Goal: Task Accomplishment & Management: Use online tool/utility

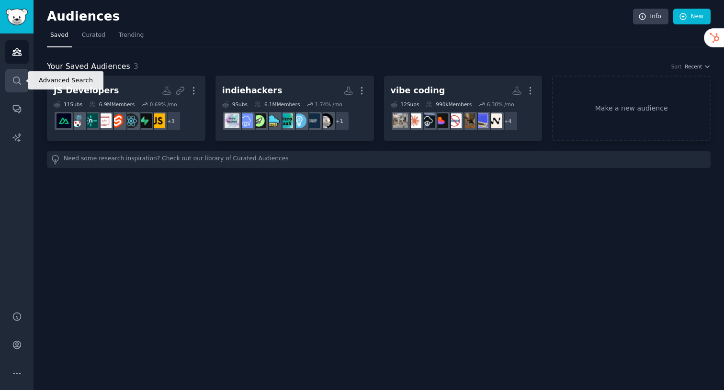
click at [17, 81] on icon "Sidebar" at bounding box center [17, 81] width 10 height 10
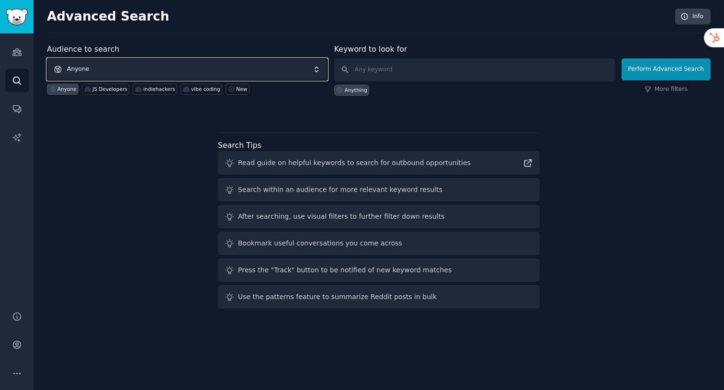
click at [181, 68] on span "Anyone" at bounding box center [187, 69] width 281 height 22
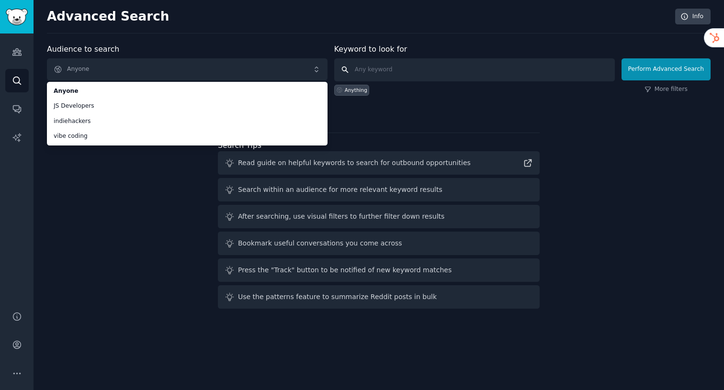
click at [385, 64] on input "text" at bounding box center [474, 69] width 281 height 23
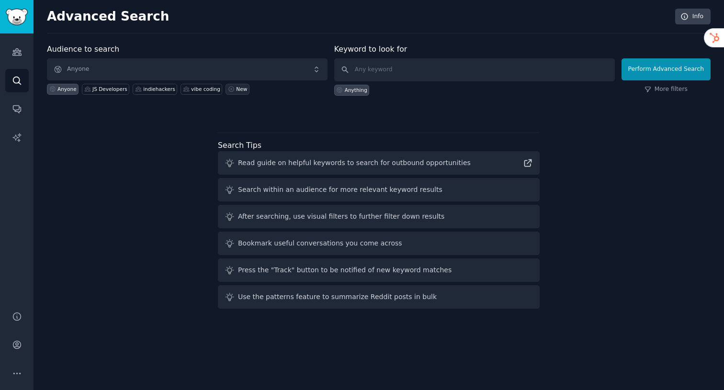
click at [234, 94] on link "New" at bounding box center [237, 89] width 23 height 11
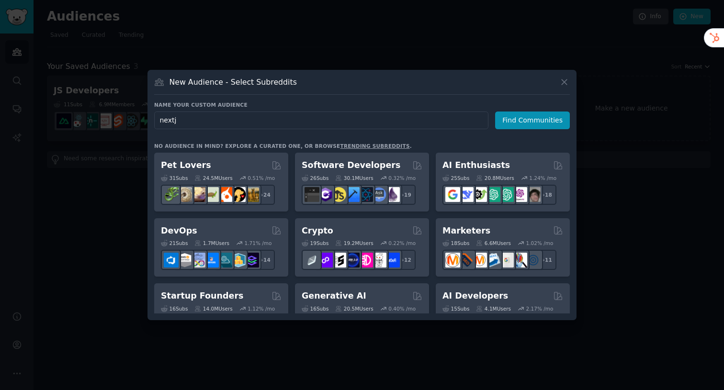
type input "nextjs"
click button "Find Communities" at bounding box center [532, 121] width 75 height 18
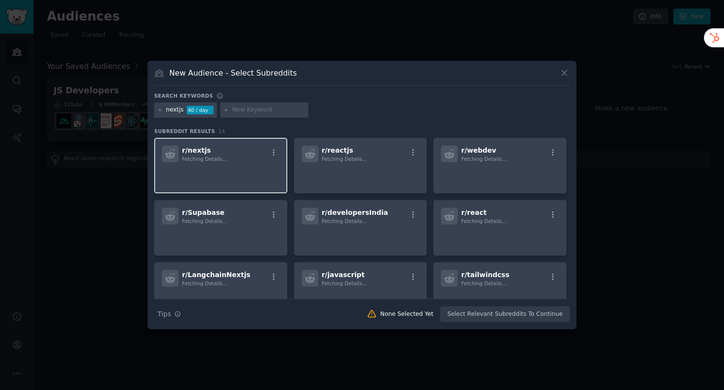
click at [256, 159] on div "r/ nextjs Fetching Details..." at bounding box center [221, 154] width 118 height 17
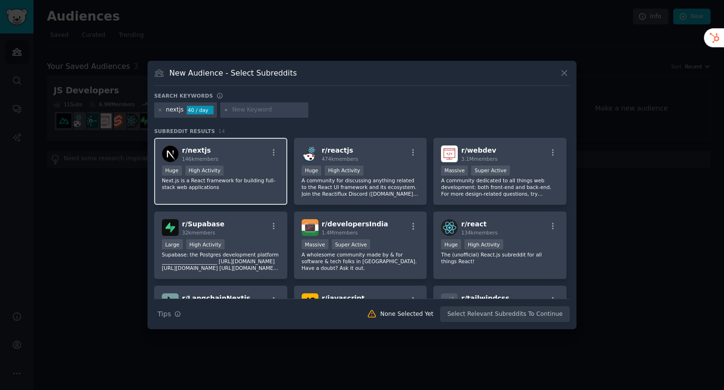
click at [244, 142] on div "r/ nextjs 146k members Huge High Activity Next.js is a React framework for buil…" at bounding box center [220, 172] width 133 height 68
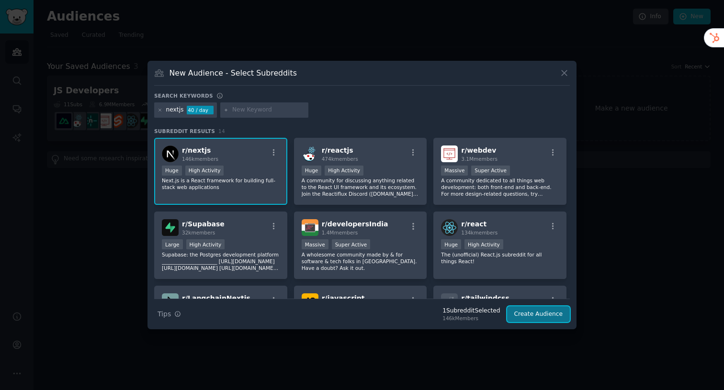
click at [543, 318] on button "Create Audience" at bounding box center [538, 315] width 63 height 16
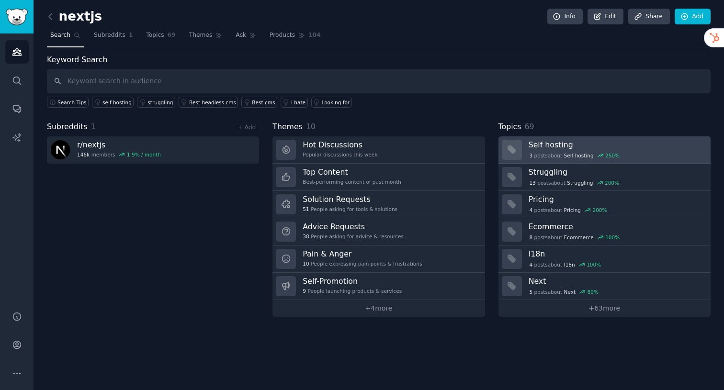
click at [540, 151] on div "3 post s about Self hosting 250 %" at bounding box center [616, 155] width 175 height 10
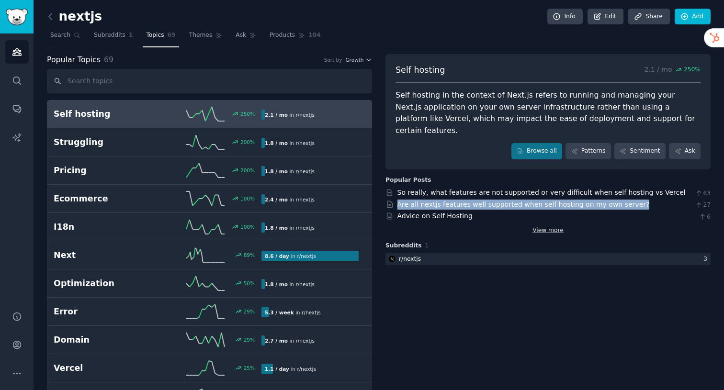
click at [540, 227] on link "View more" at bounding box center [548, 231] width 31 height 9
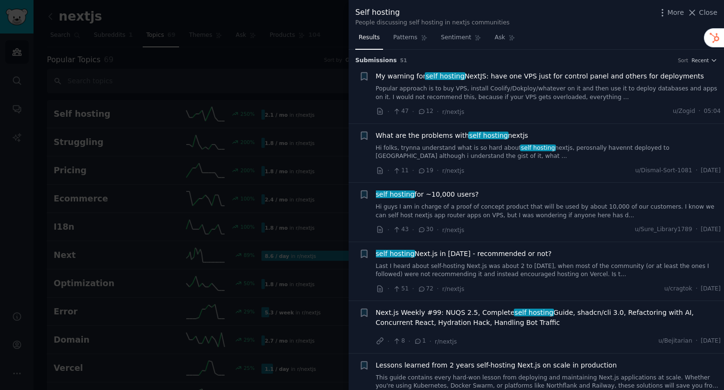
click at [687, 58] on div "Sort Recent" at bounding box center [697, 60] width 39 height 7
click at [698, 65] on li "+ My warning for self hosting NextJS: have one VPS just for control panel and o…" at bounding box center [537, 94] width 376 height 59
click at [703, 62] on span "Recent" at bounding box center [700, 60] width 17 height 7
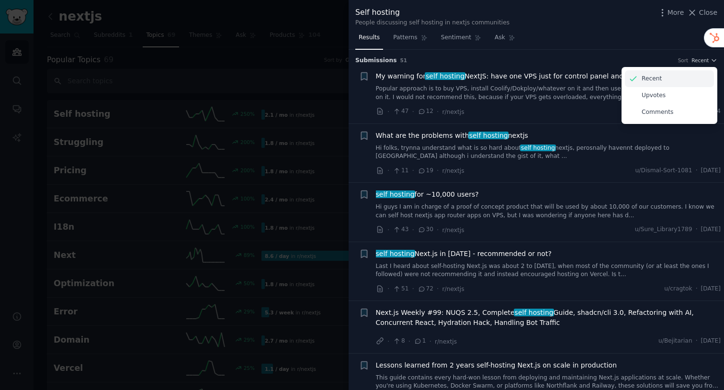
click at [673, 80] on div "Recent" at bounding box center [669, 78] width 89 height 17
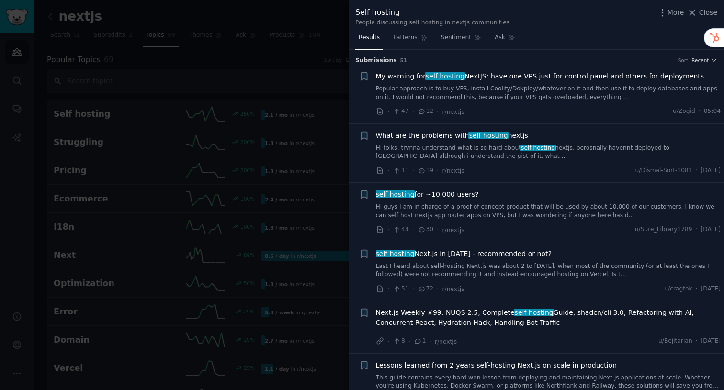
click at [457, 135] on span "What are the problems with self hosting nextjs" at bounding box center [452, 136] width 152 height 10
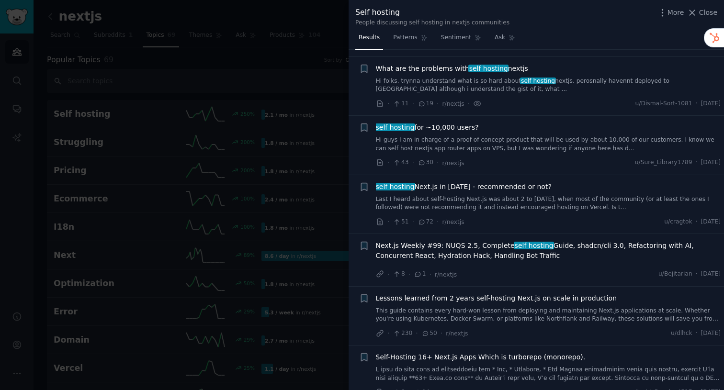
scroll to position [74, 0]
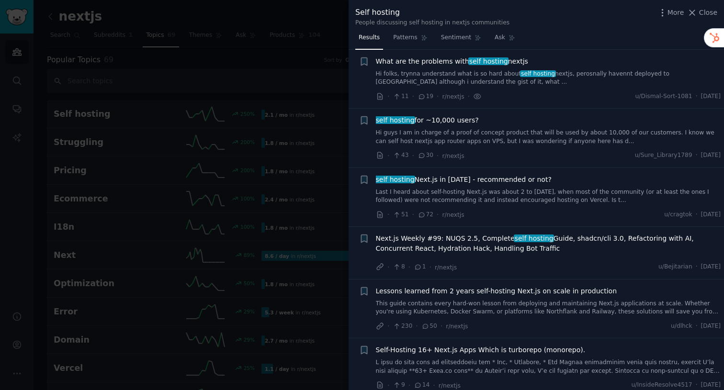
click at [304, 98] on div at bounding box center [362, 195] width 724 height 390
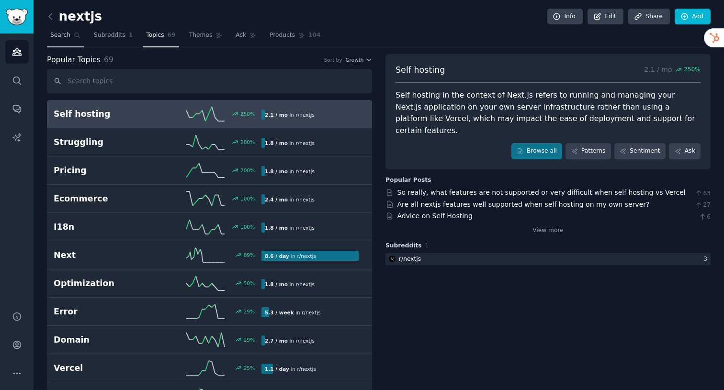
click at [68, 37] on span "Search" at bounding box center [60, 35] width 20 height 9
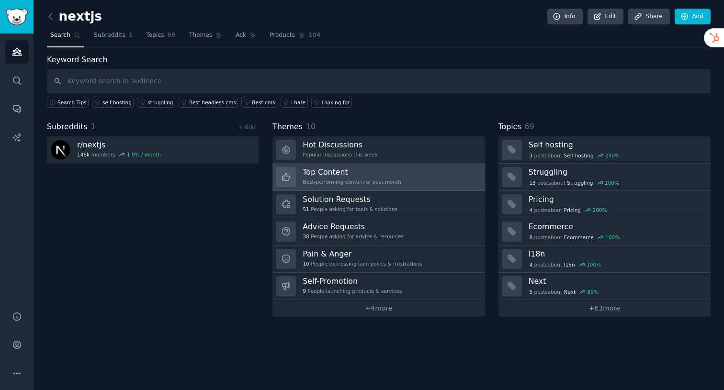
click at [396, 173] on h3 "Top Content" at bounding box center [352, 172] width 99 height 10
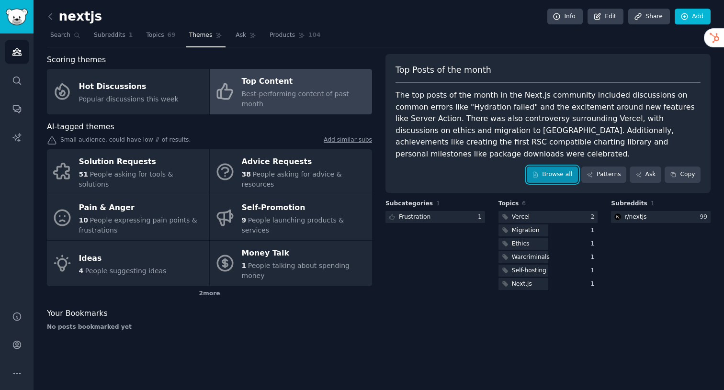
click at [547, 167] on link "Browse all" at bounding box center [552, 175] width 51 height 16
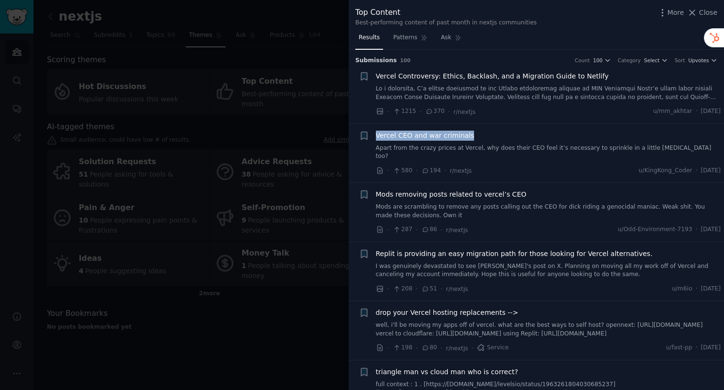
scroll to position [4, 0]
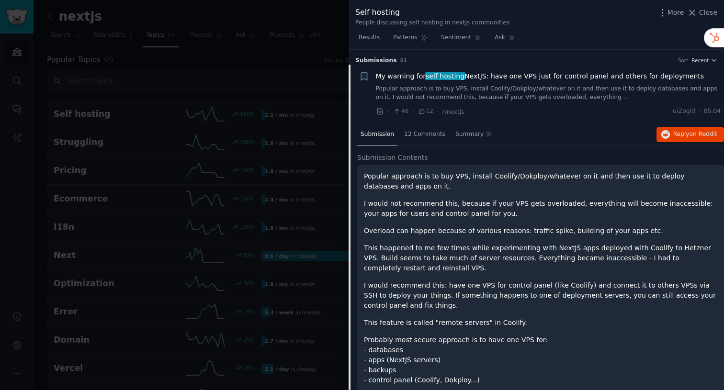
click at [424, 112] on icon at bounding box center [422, 111] width 5 height 4
click at [673, 131] on span "Reply on Reddit" at bounding box center [695, 134] width 44 height 9
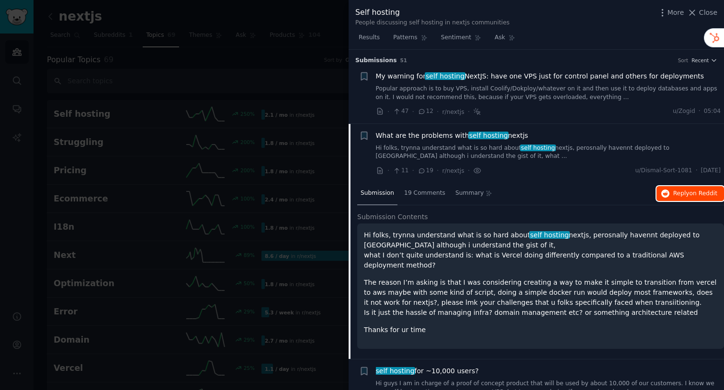
click at [664, 190] on icon "button" at bounding box center [665, 194] width 9 height 9
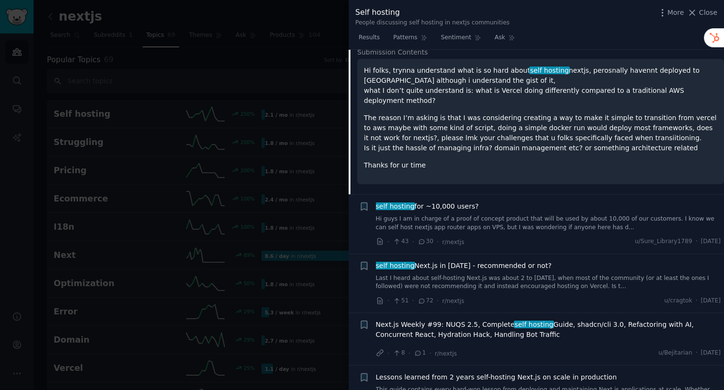
scroll to position [195, 0]
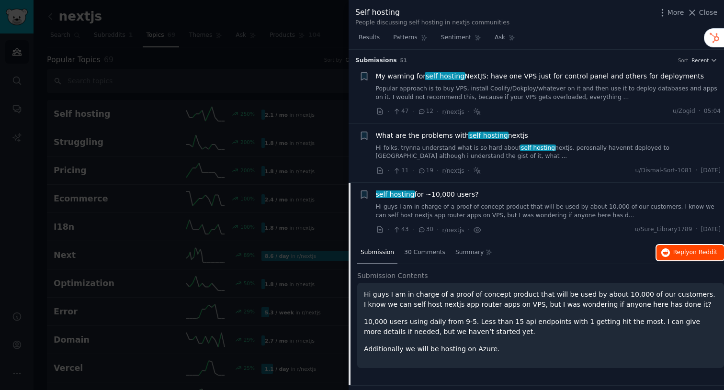
click at [674, 251] on span "Reply on Reddit" at bounding box center [695, 253] width 44 height 9
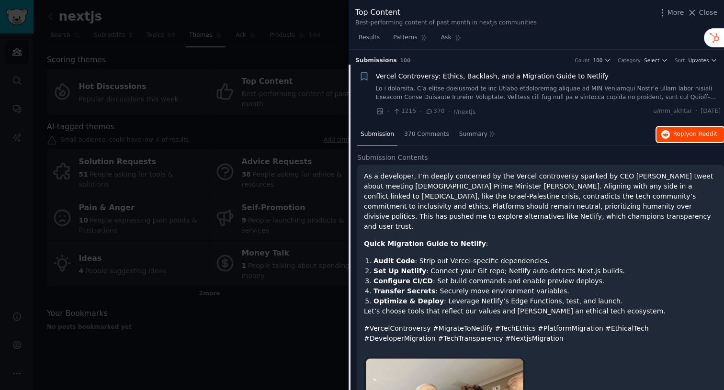
click at [674, 138] on span "Reply on Reddit" at bounding box center [695, 134] width 44 height 9
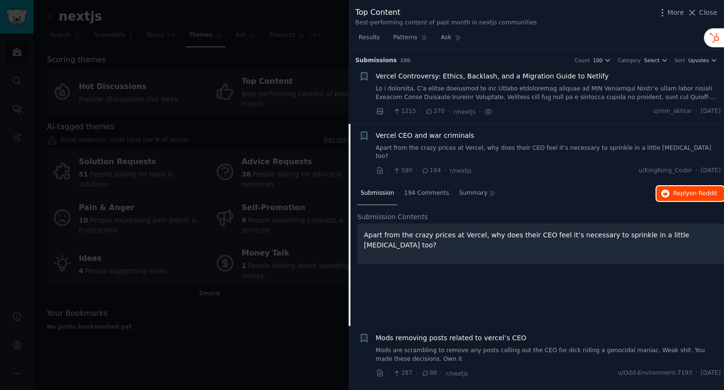
click at [695, 190] on span "on Reddit" at bounding box center [704, 193] width 28 height 7
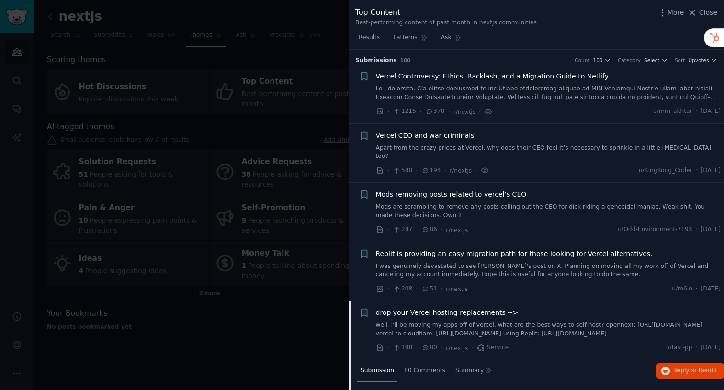
click at [676, 371] on div "Submission 80 Comments Summary Reply on Reddit" at bounding box center [540, 371] width 367 height 23
click at [676, 367] on span "Reply on Reddit" at bounding box center [695, 371] width 44 height 9
